Goal: Find specific page/section: Find specific page/section

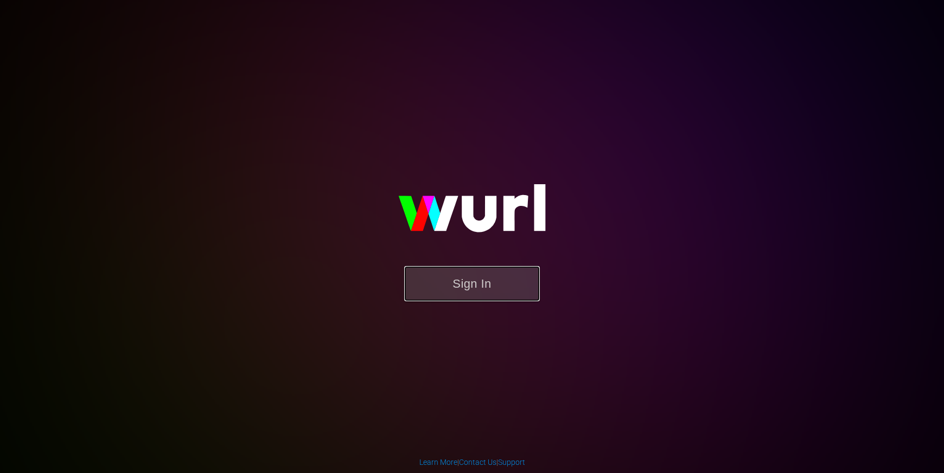
click at [429, 287] on button "Sign In" at bounding box center [472, 283] width 136 height 35
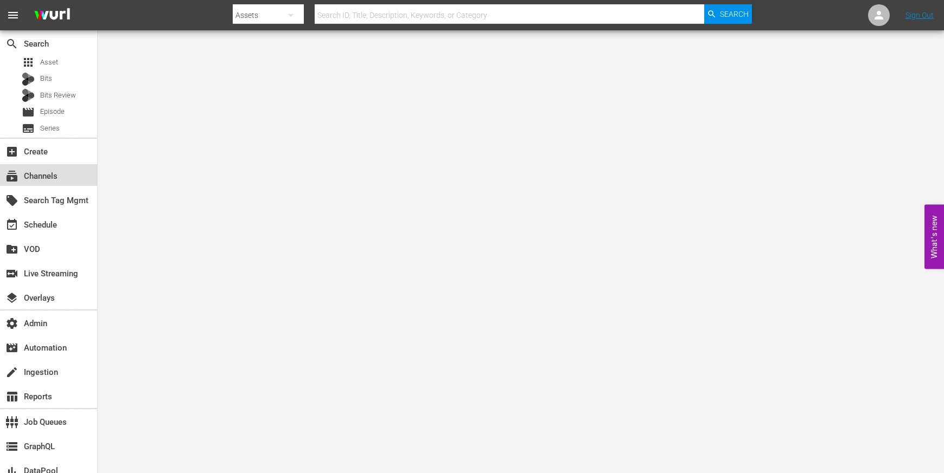
click at [59, 177] on div "subscriptions Channels" at bounding box center [30, 175] width 61 height 10
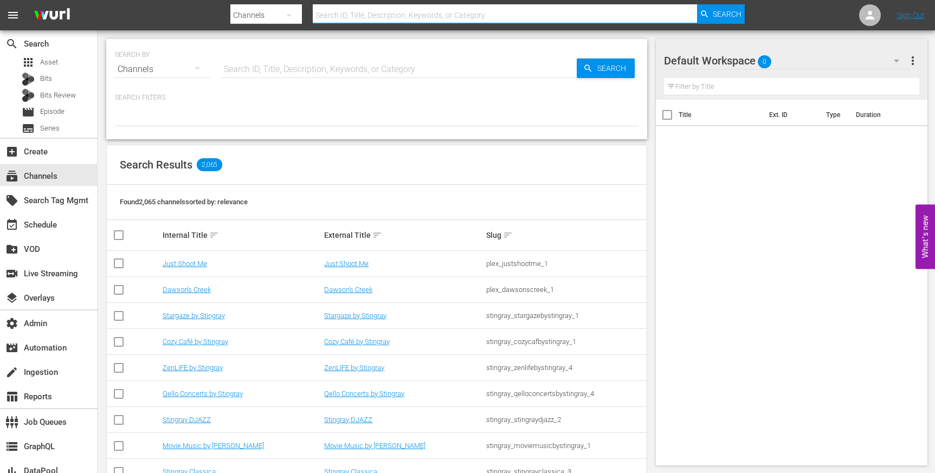
click at [385, 16] on input "text" at bounding box center [505, 15] width 384 height 26
click at [357, 18] on input "text" at bounding box center [505, 15] width 384 height 26
type input "luc"
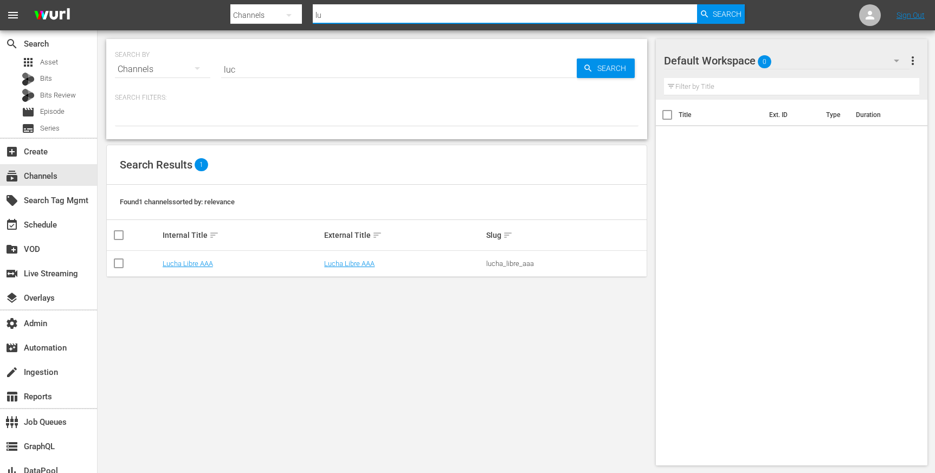
type input "l"
